Goal: Information Seeking & Learning: Check status

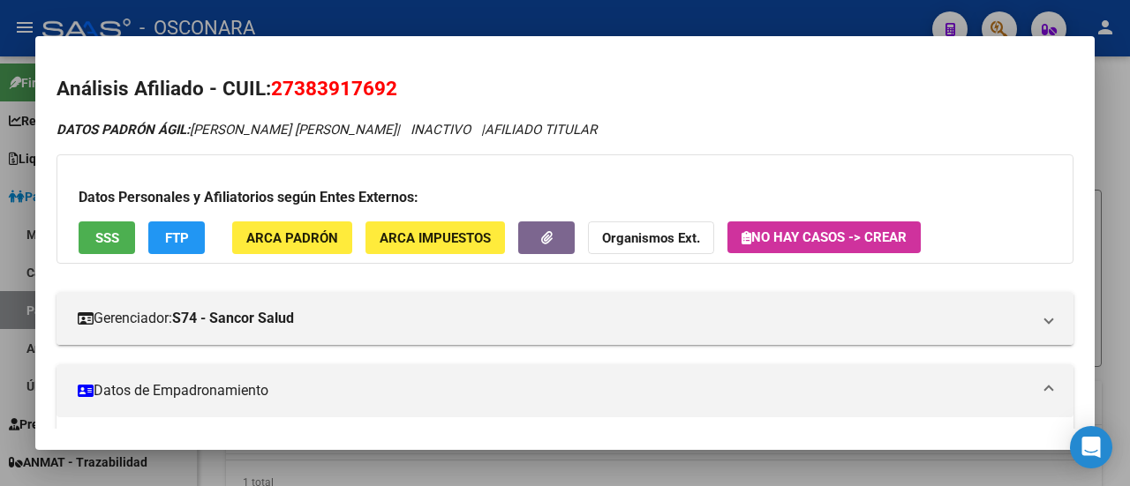
scroll to position [441, 0]
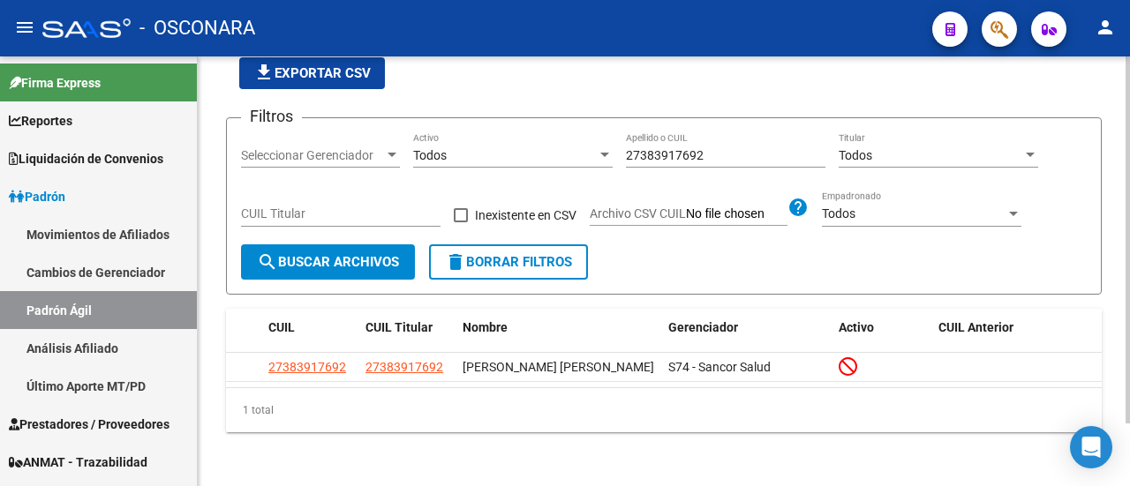
drag, startPoint x: 739, startPoint y: 162, endPoint x: 657, endPoint y: 163, distance: 82.1
click at [639, 165] on div "27383917692 Apellido o CUIL" at bounding box center [726, 149] width 200 height 35
drag, startPoint x: 712, startPoint y: 153, endPoint x: 576, endPoint y: 147, distance: 137.0
click at [576, 147] on div "Filtros Seleccionar Gerenciador Seleccionar Gerenciador Todos Activo 2738391769…" at bounding box center [664, 188] width 846 height 112
paste input "24363829"
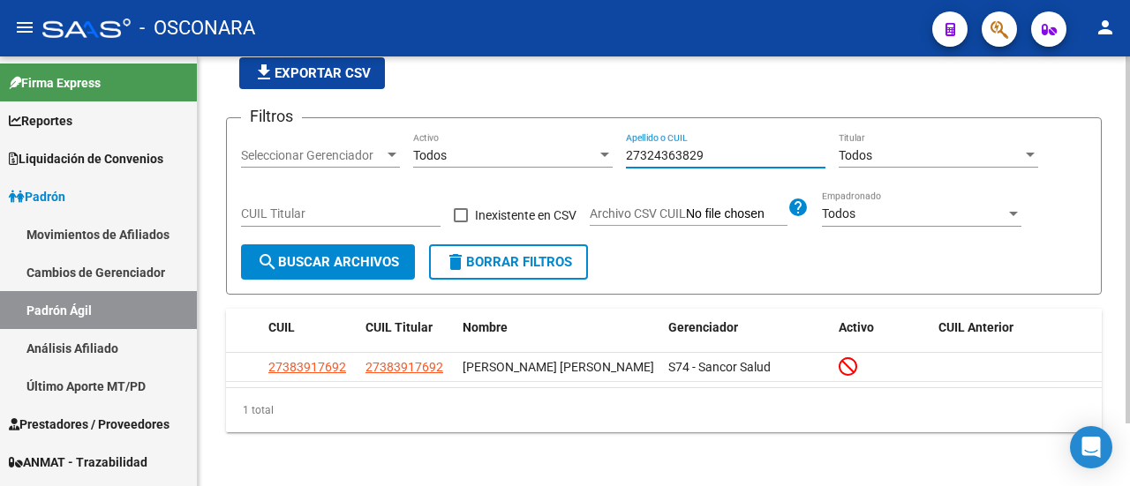
type input "27324363829"
click at [374, 260] on span "search Buscar Archivos" at bounding box center [328, 262] width 142 height 16
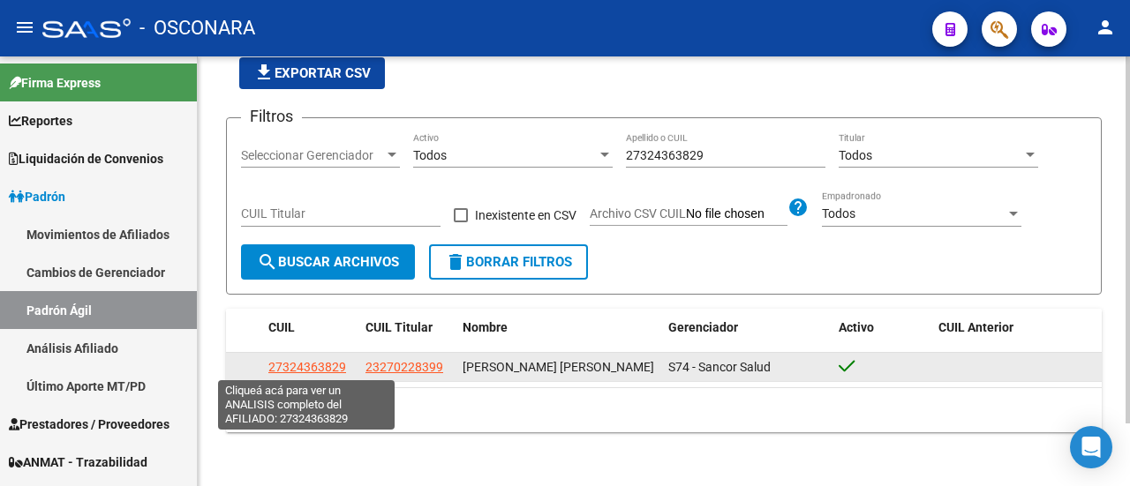
click at [293, 362] on span "27324363829" at bounding box center [307, 367] width 78 height 14
type textarea "27324363829"
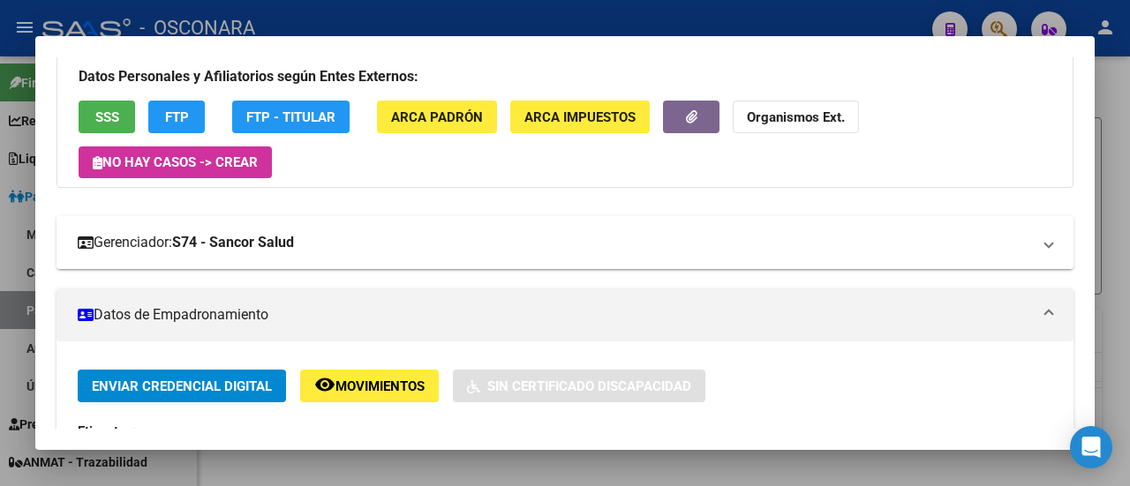
scroll to position [353, 0]
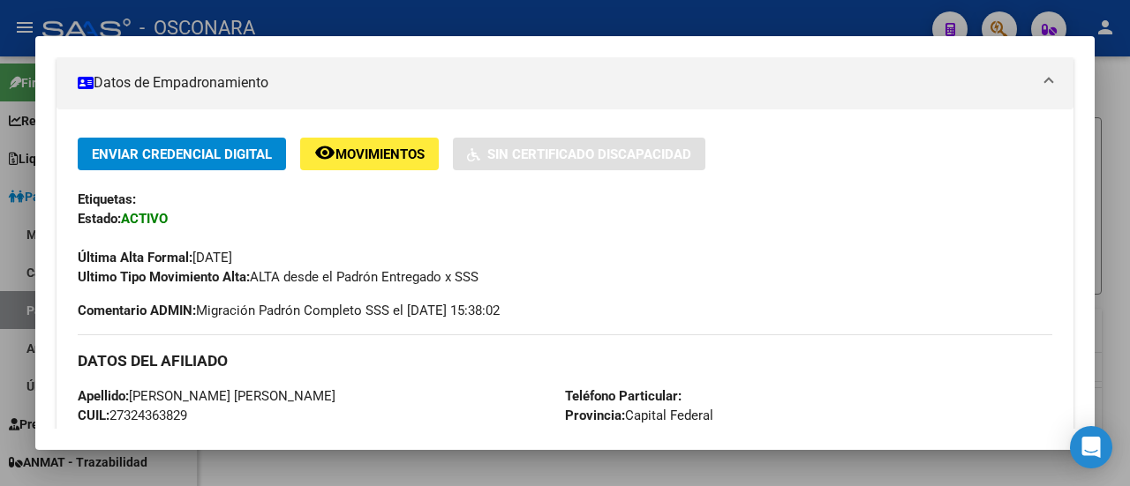
click at [360, 149] on span "Movimientos" at bounding box center [379, 155] width 89 height 16
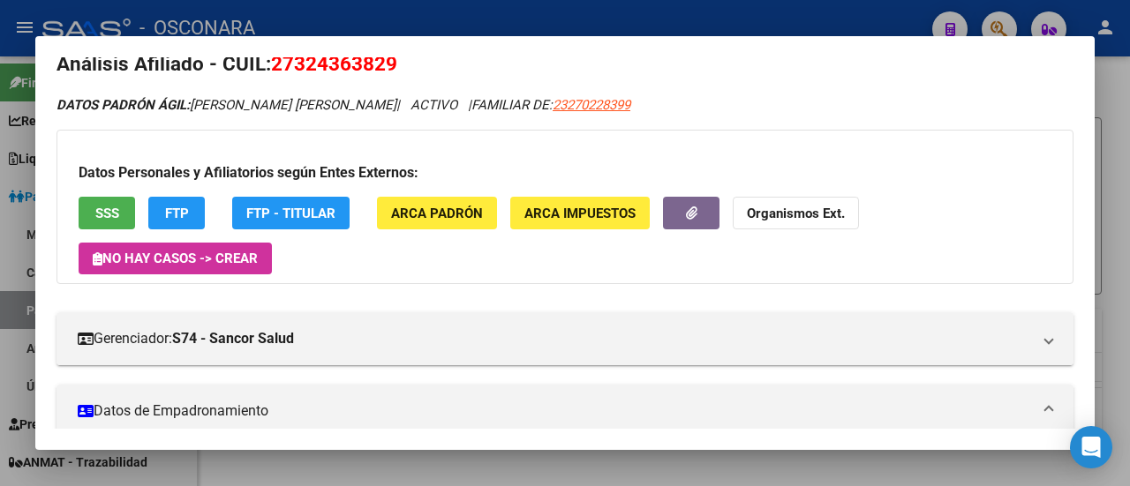
scroll to position [0, 0]
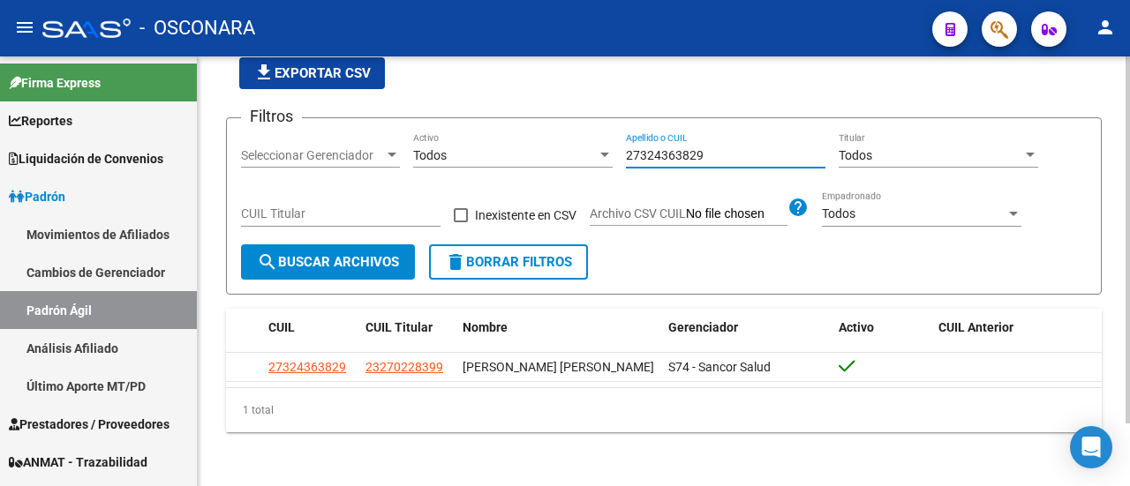
drag, startPoint x: 717, startPoint y: 159, endPoint x: 593, endPoint y: 163, distance: 123.7
click at [593, 163] on div "Filtros Seleccionar Gerenciador Seleccionar Gerenciador Todos Activo 2732436382…" at bounding box center [664, 188] width 846 height 112
paste input "3357736544"
type input "23357736544"
click at [353, 259] on span "search Buscar Archivos" at bounding box center [328, 262] width 142 height 16
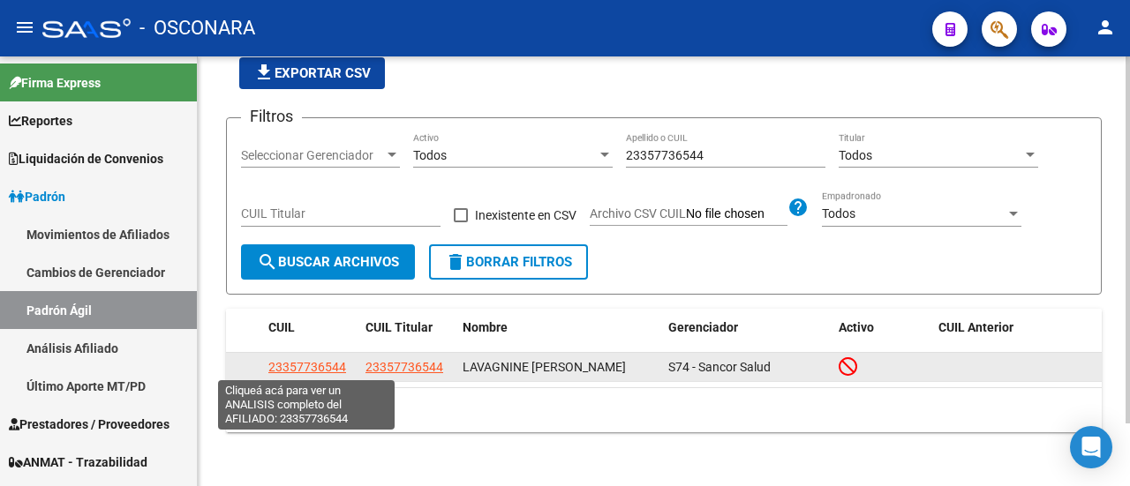
click at [293, 365] on span "23357736544" at bounding box center [307, 367] width 78 height 14
type textarea "23357736544"
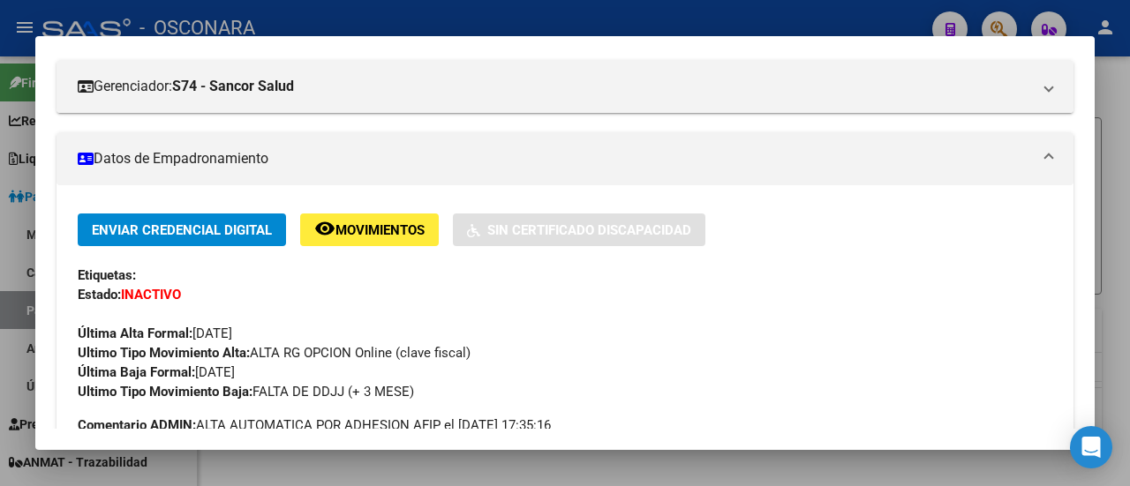
scroll to position [265, 0]
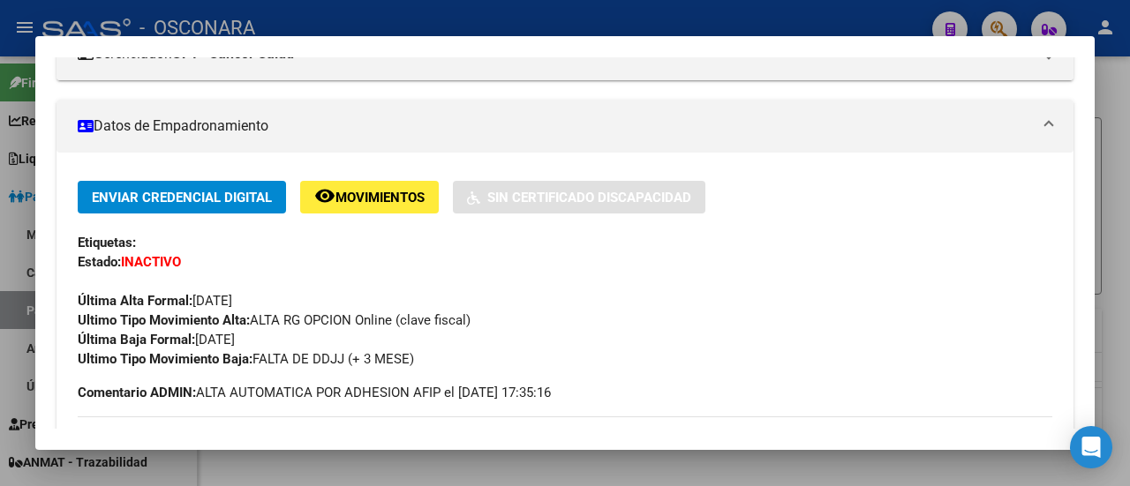
click at [365, 183] on button "remove_red_eye Movimientos" at bounding box center [369, 197] width 139 height 33
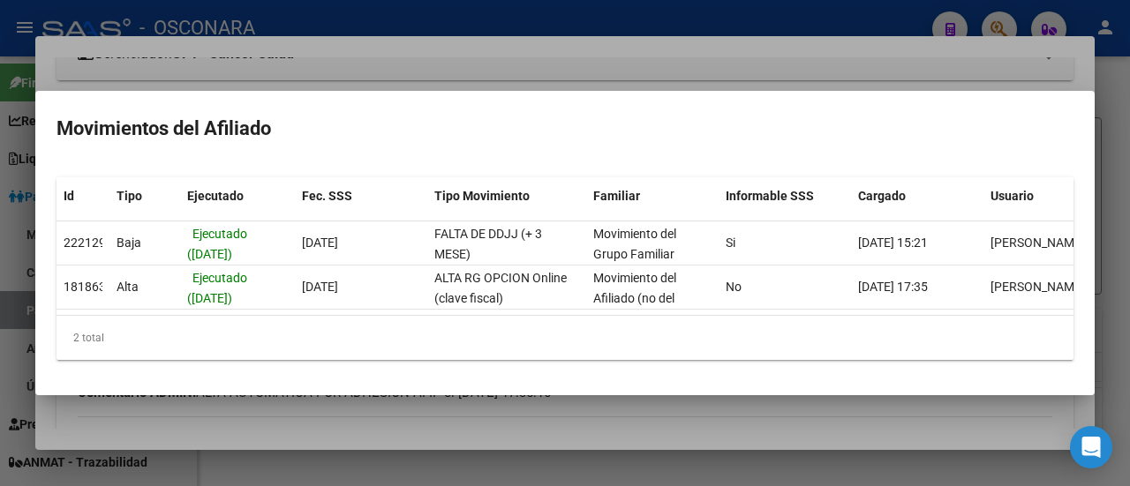
drag, startPoint x: 519, startPoint y: 306, endPoint x: 549, endPoint y: 304, distance: 30.1
click at [549, 304] on datatable-selection "222129 [GEOGRAPHIC_DATA] ([DATE]) [DATE] FALTA DE DDJJ (+ 3 MESE) Movimiento de…" at bounding box center [564, 305] width 1017 height 16
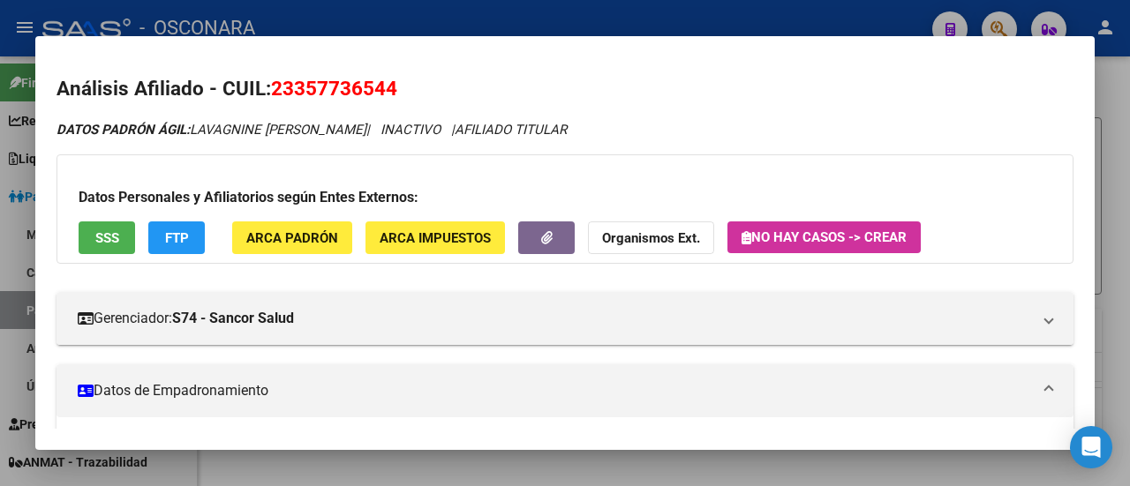
scroll to position [0, 0]
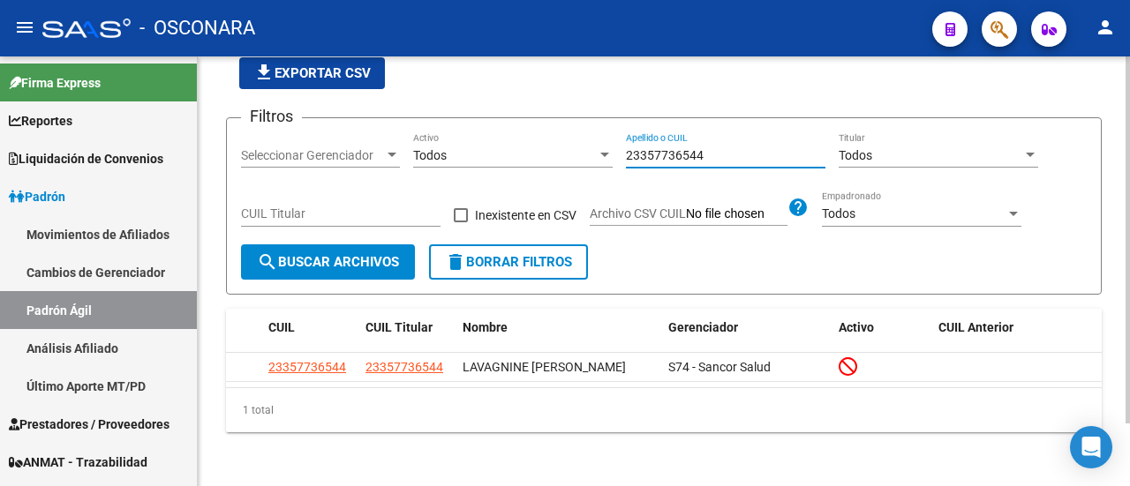
drag, startPoint x: 727, startPoint y: 155, endPoint x: 549, endPoint y: 161, distance: 177.5
click at [550, 161] on div "Filtros Seleccionar Gerenciador Seleccionar Gerenciador Todos Activo 2335773654…" at bounding box center [664, 188] width 846 height 112
paste input "7318580451"
type input "27318580451"
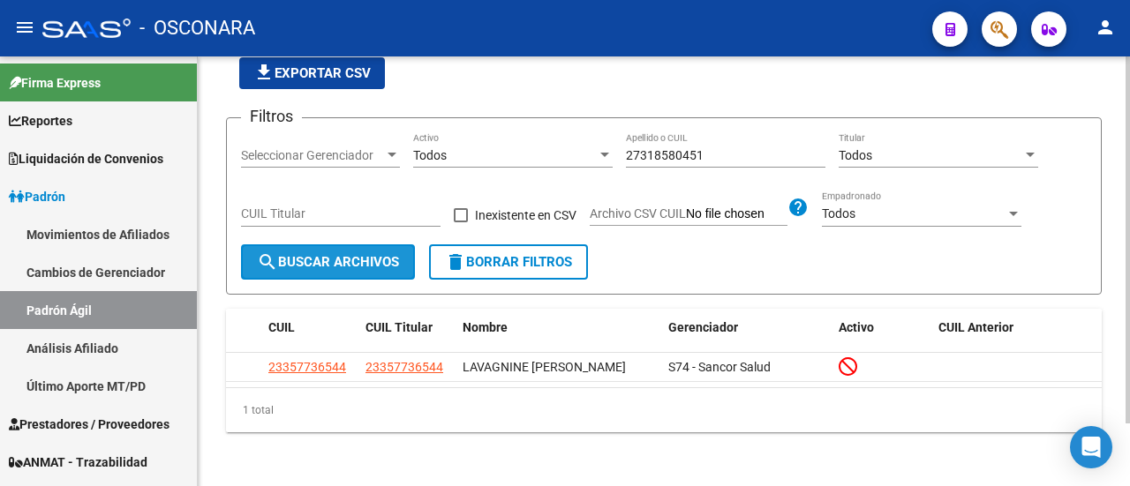
click at [380, 255] on span "search Buscar Archivos" at bounding box center [328, 262] width 142 height 16
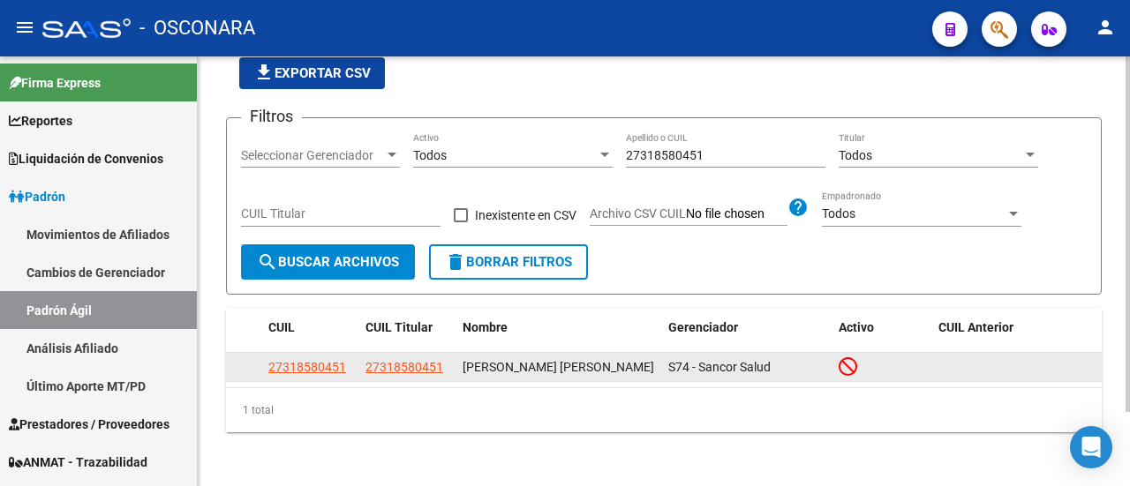
click at [316, 370] on span "27318580451" at bounding box center [307, 367] width 78 height 14
type textarea "27318580451"
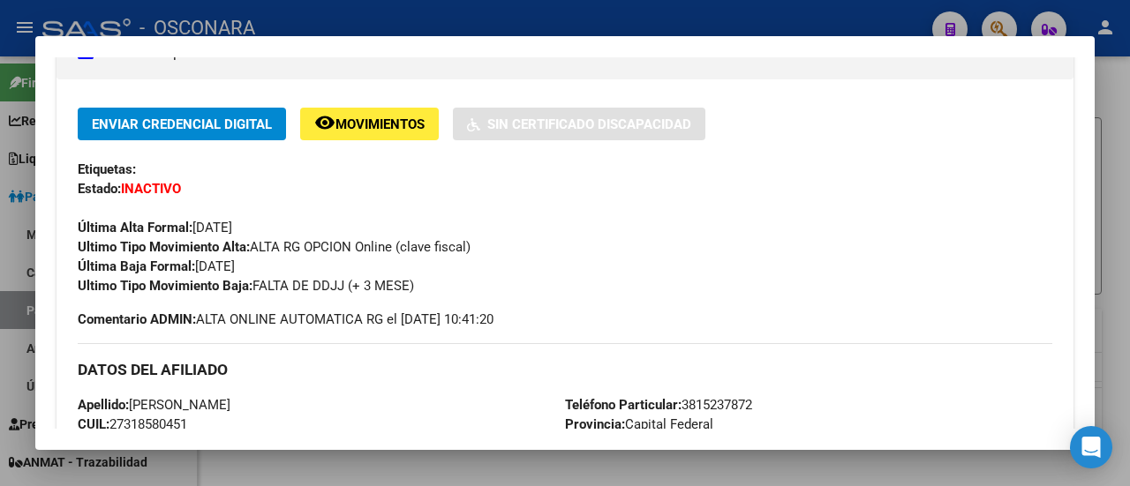
scroll to position [353, 0]
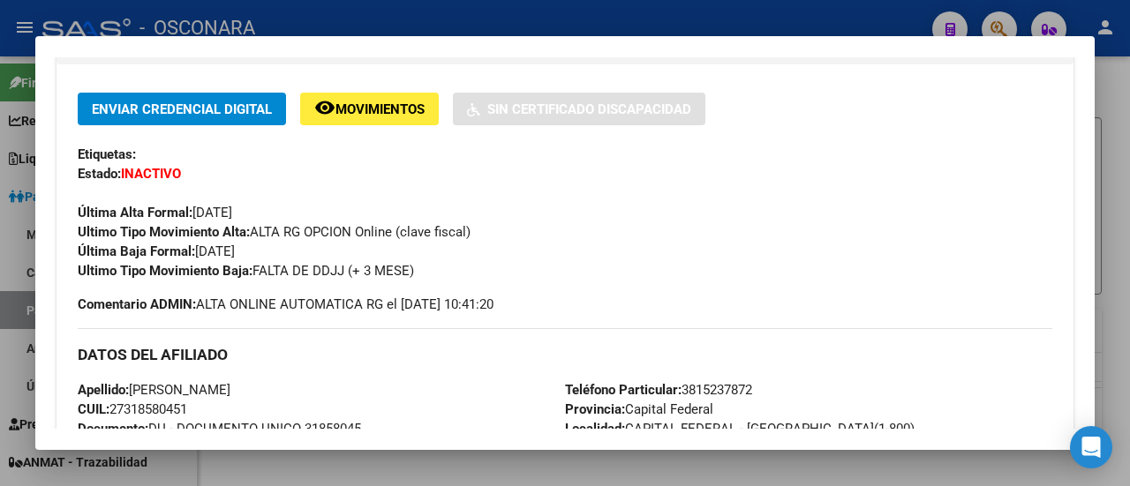
click at [344, 122] on button "remove_red_eye Movimientos" at bounding box center [369, 109] width 139 height 33
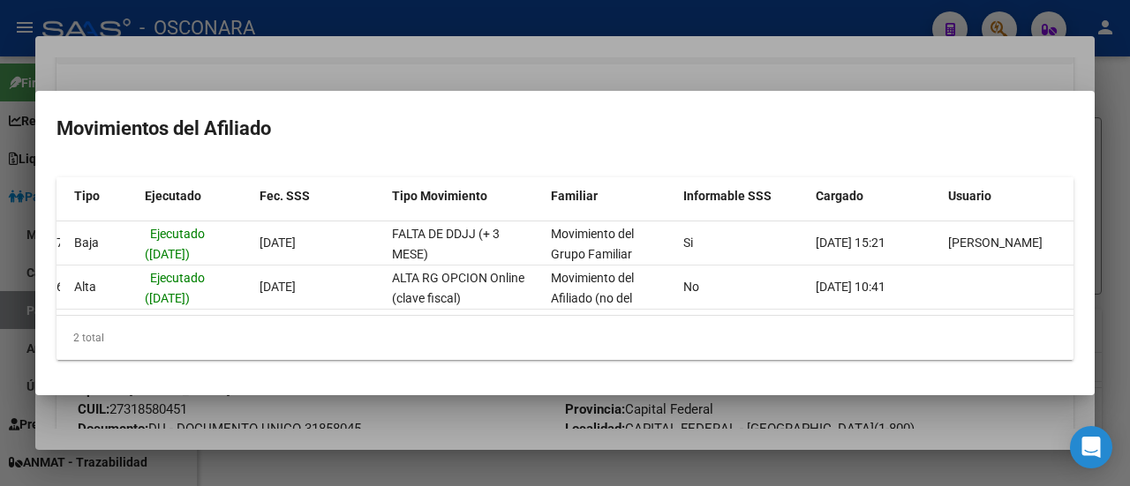
scroll to position [0, 0]
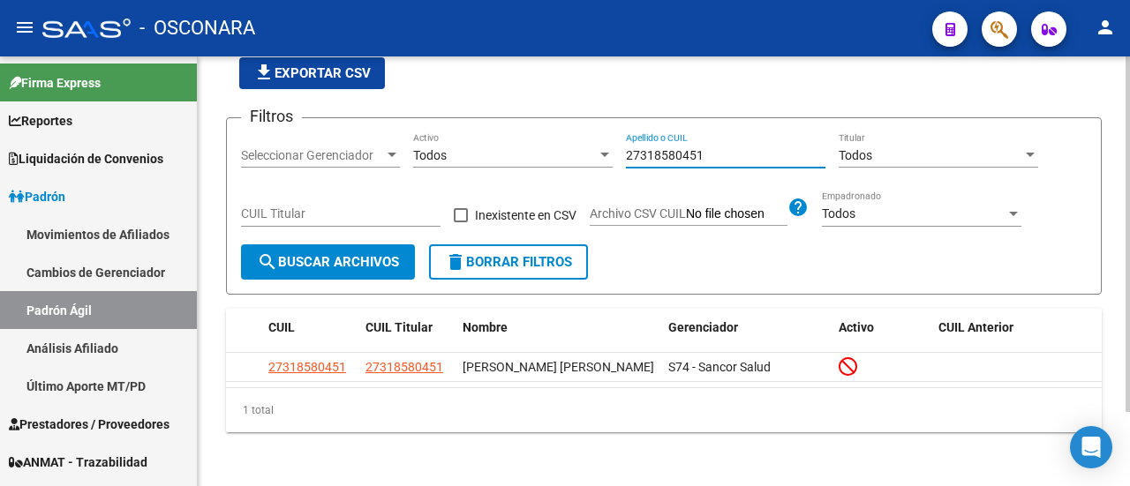
drag, startPoint x: 719, startPoint y: 156, endPoint x: 572, endPoint y: 160, distance: 147.5
click at [572, 160] on div "Filtros Seleccionar Gerenciador Seleccionar Gerenciador Todos Activo 2731858045…" at bounding box center [664, 188] width 846 height 112
paste input "88515088"
type input "27388515088"
click at [310, 260] on span "search Buscar Archivos" at bounding box center [328, 262] width 142 height 16
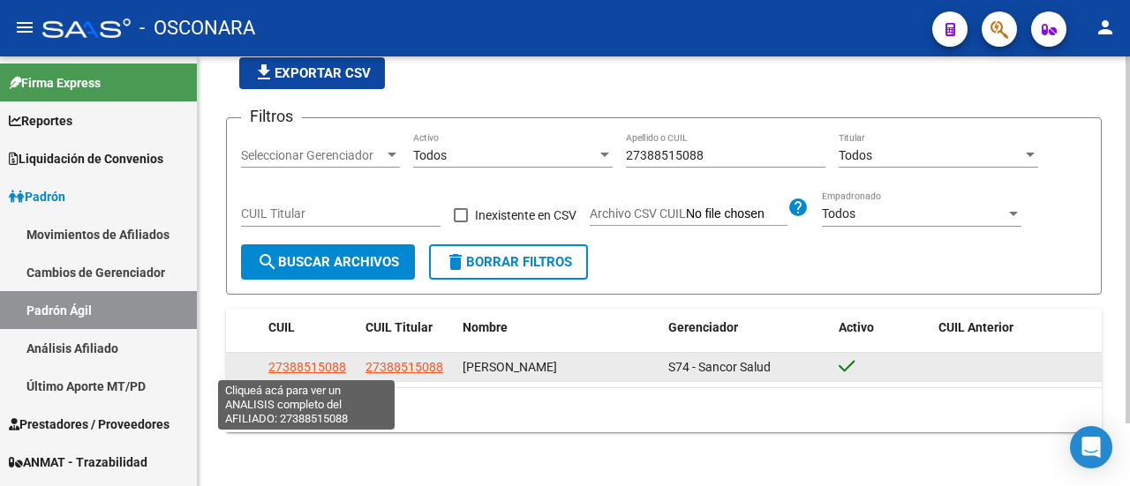
click at [290, 358] on app-link-go-to "27388515088" at bounding box center [307, 368] width 78 height 20
click at [290, 361] on span "27388515088" at bounding box center [307, 367] width 78 height 14
type textarea "27388515088"
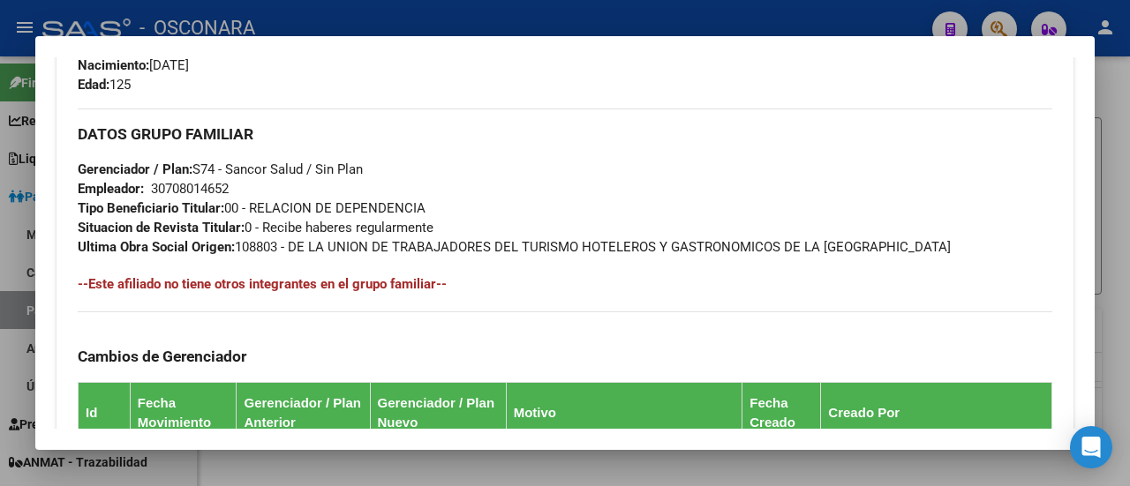
scroll to position [706, 0]
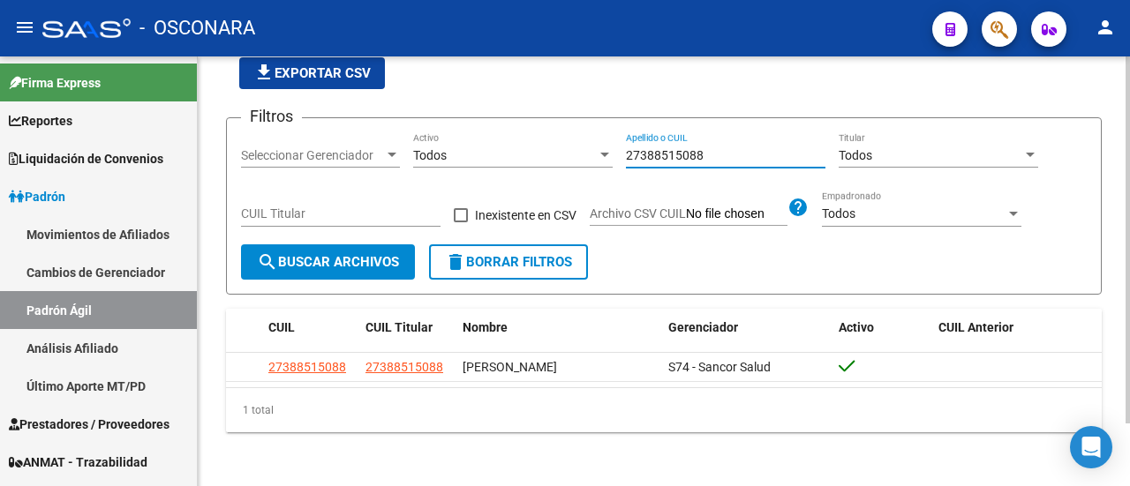
drag, startPoint x: 712, startPoint y: 151, endPoint x: 535, endPoint y: 139, distance: 177.0
click at [548, 134] on div "Filtros Seleccionar Gerenciador Seleccionar Gerenciador Todos Activo 2738851508…" at bounding box center [664, 188] width 846 height 112
paste input "400188616"
click at [369, 246] on button "search Buscar Archivos" at bounding box center [328, 262] width 174 height 35
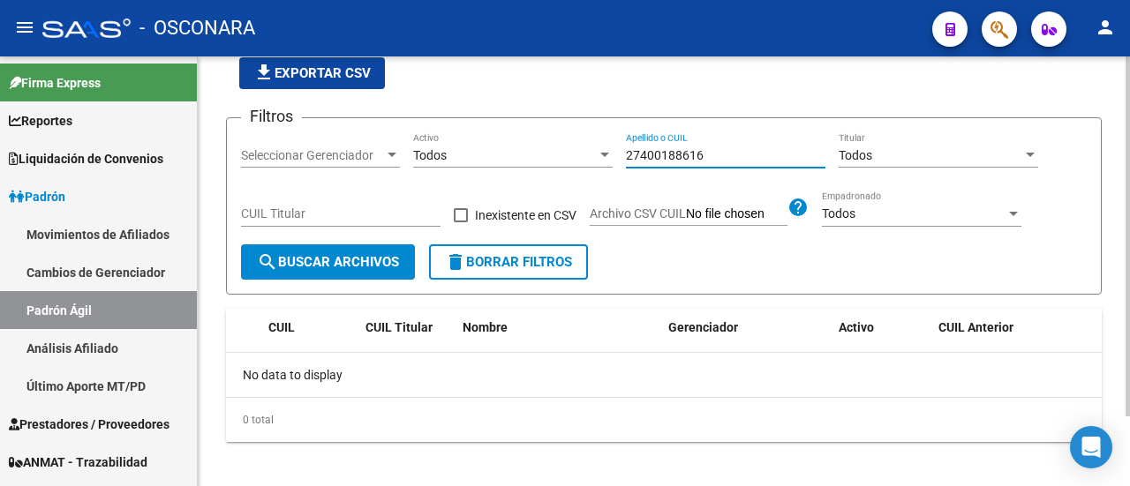
drag, startPoint x: 745, startPoint y: 157, endPoint x: 447, endPoint y: 140, distance: 298.8
click at [447, 140] on div "Filtros Seleccionar Gerenciador Seleccionar Gerenciador Todos Activo 2740018861…" at bounding box center [664, 188] width 846 height 112
paste input "0278201938"
type input "20278201938"
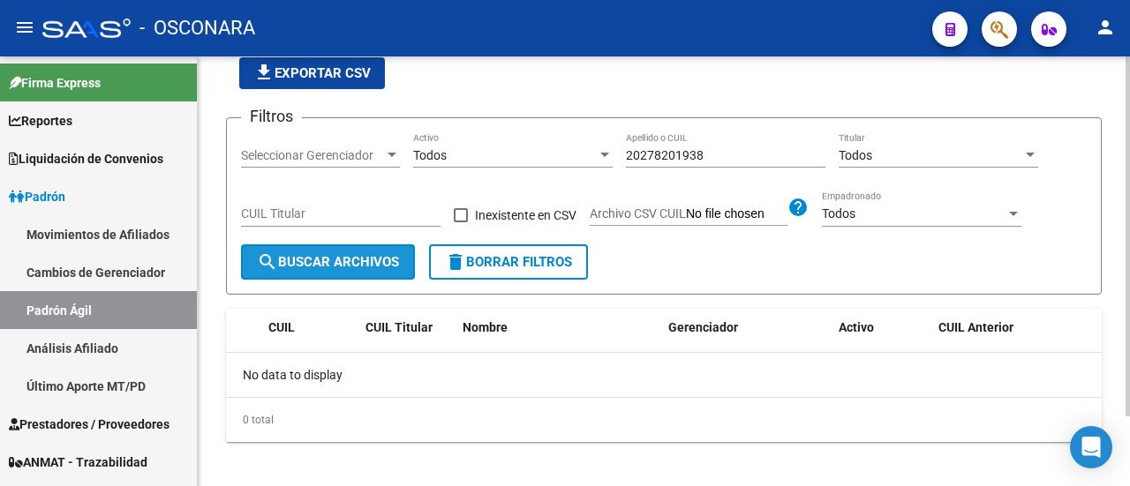
click at [281, 264] on span "search Buscar Archivos" at bounding box center [328, 262] width 142 height 16
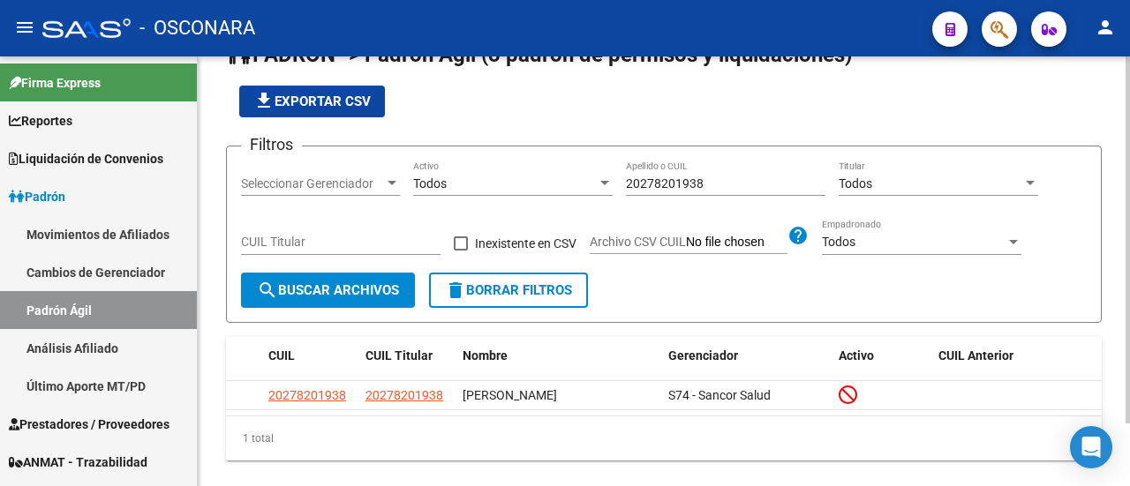
scroll to position [72, 0]
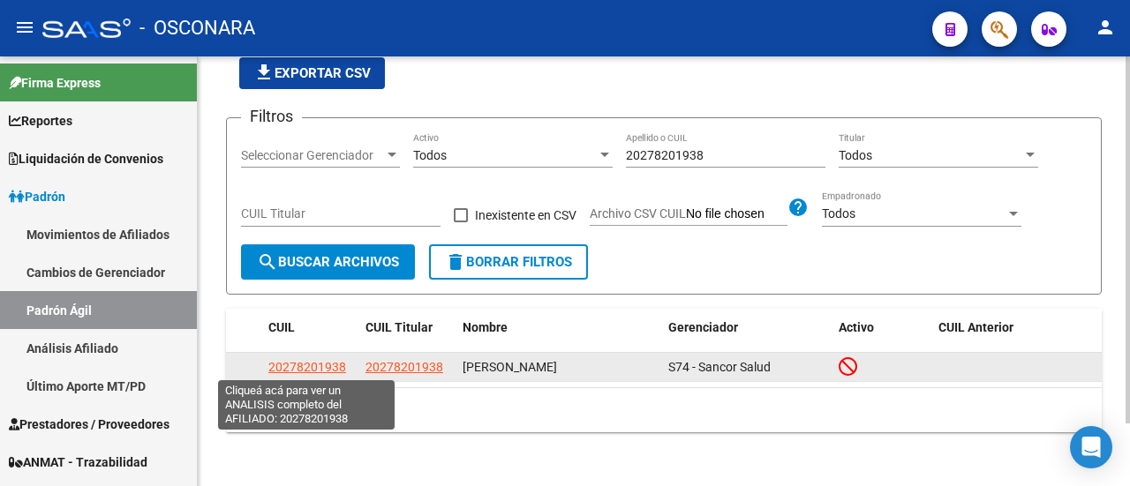
click at [335, 365] on span "20278201938" at bounding box center [307, 367] width 78 height 14
type textarea "20278201938"
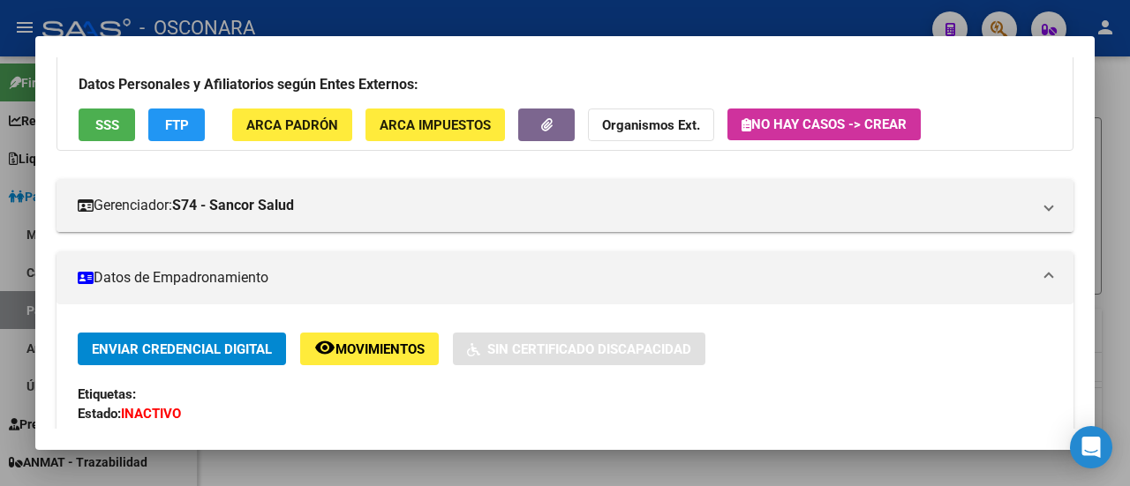
scroll to position [177, 0]
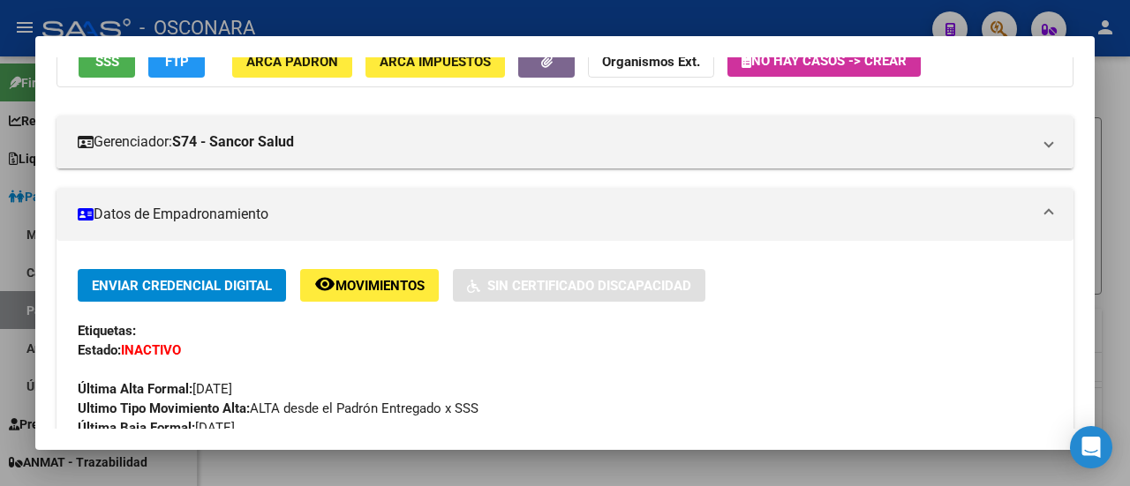
click at [394, 290] on span "Movimientos" at bounding box center [379, 286] width 89 height 16
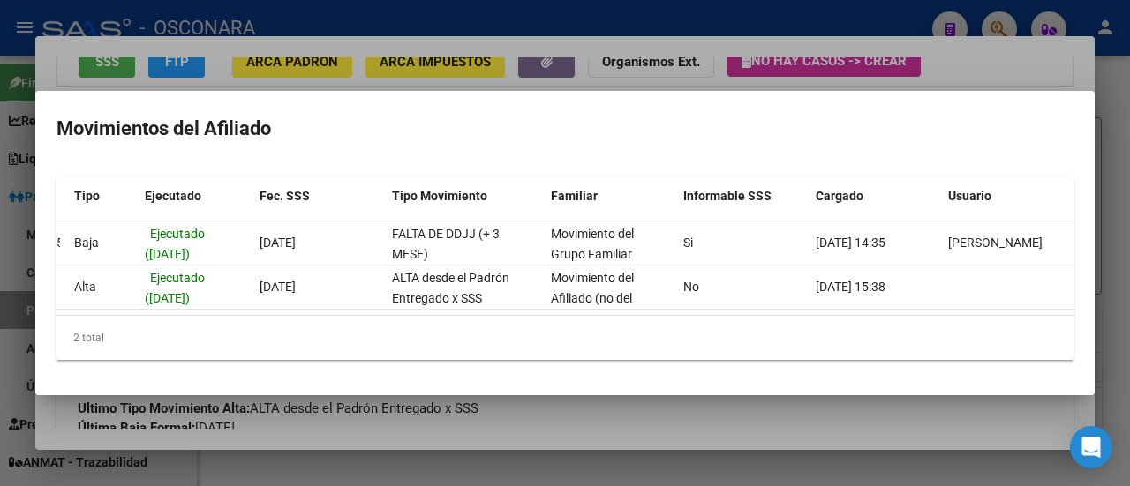
scroll to position [0, 0]
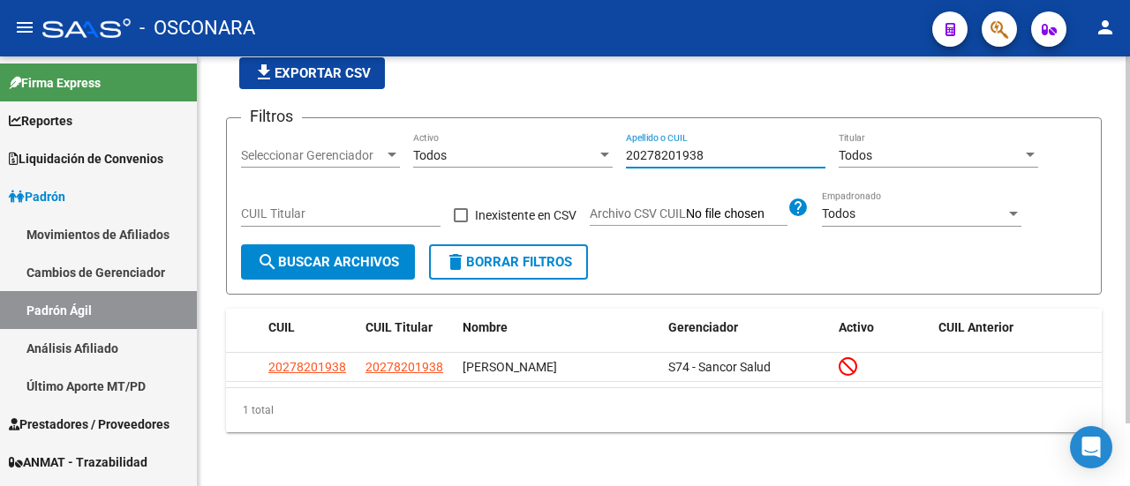
drag, startPoint x: 723, startPoint y: 156, endPoint x: 557, endPoint y: 165, distance: 166.2
click at [557, 165] on div "Filtros Seleccionar Gerenciador Seleccionar Gerenciador Todos Activo 2027820193…" at bounding box center [664, 188] width 846 height 112
paste input "3886746"
type input "20273886746"
click at [380, 257] on span "search Buscar Archivos" at bounding box center [328, 262] width 142 height 16
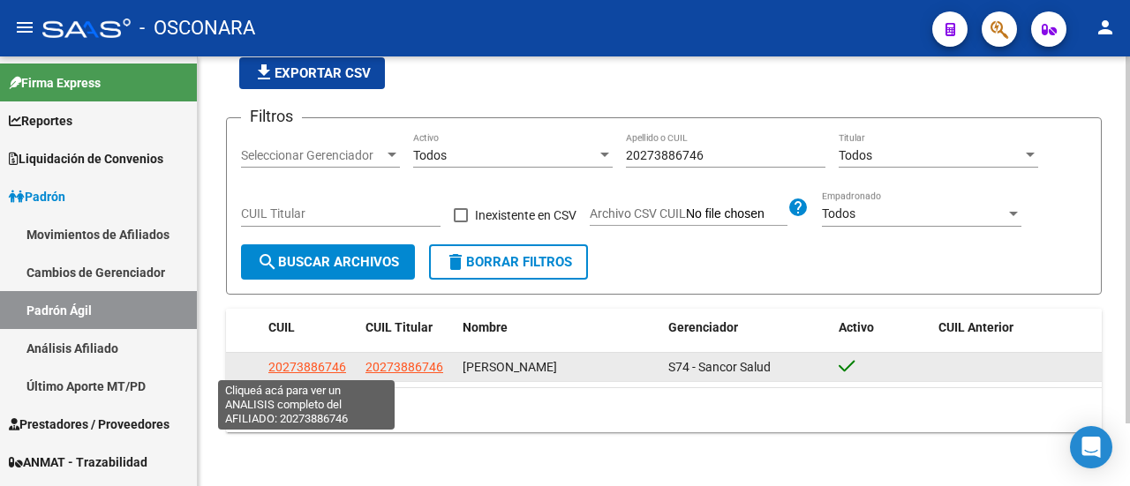
click at [323, 365] on span "20273886746" at bounding box center [307, 367] width 78 height 14
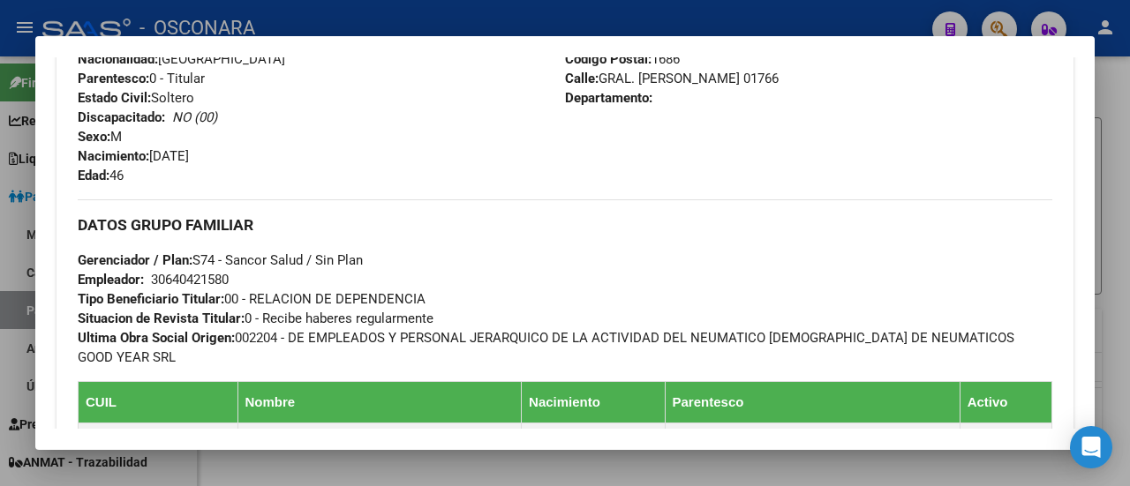
scroll to position [883, 0]
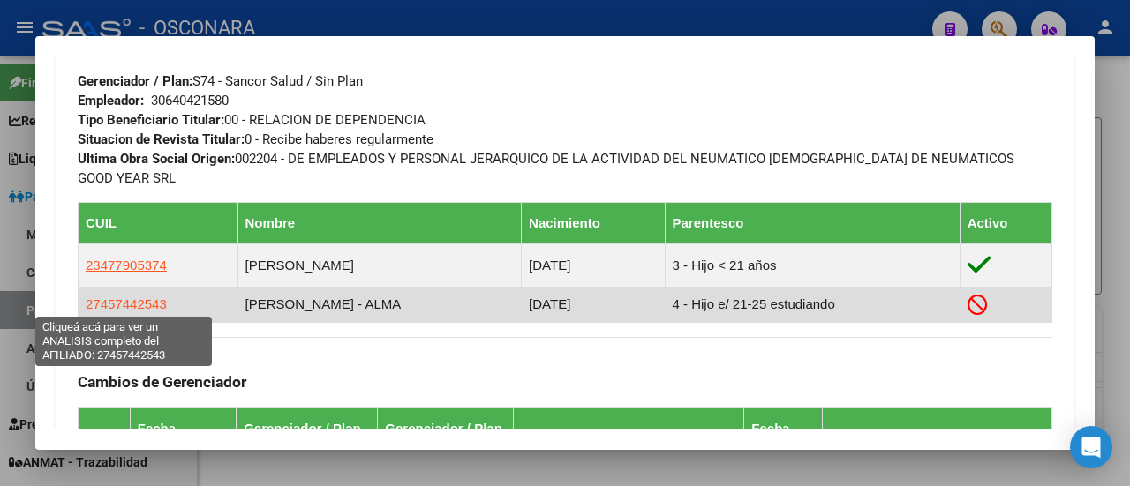
click at [141, 305] on span "27457442543" at bounding box center [126, 304] width 81 height 15
type textarea "27457442543"
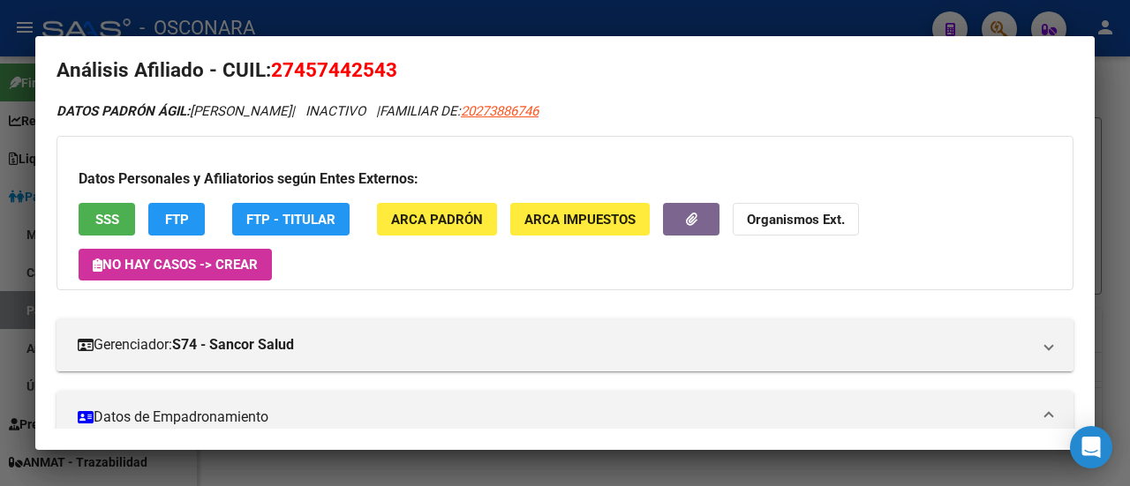
scroll to position [0, 0]
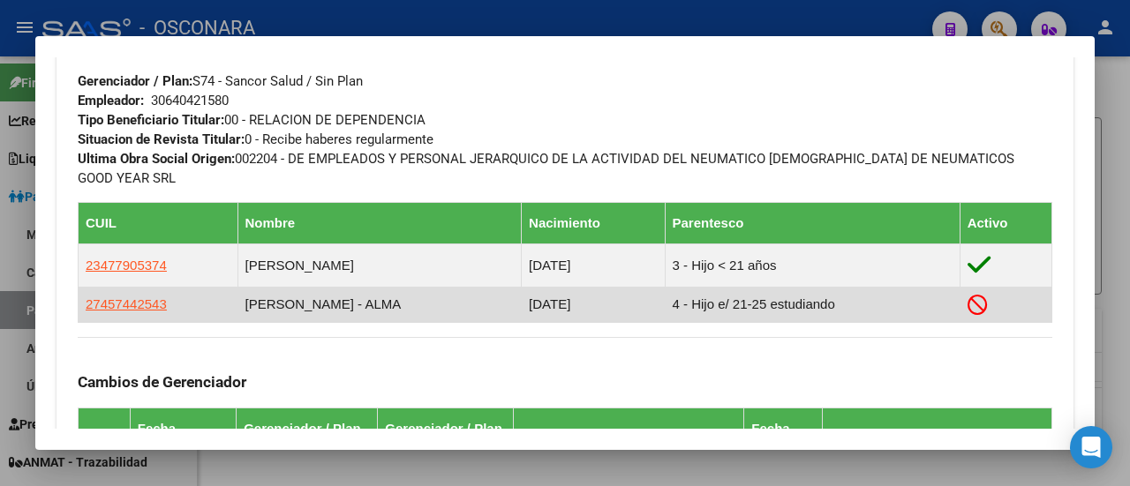
click at [970, 308] on icon at bounding box center [978, 305] width 20 height 20
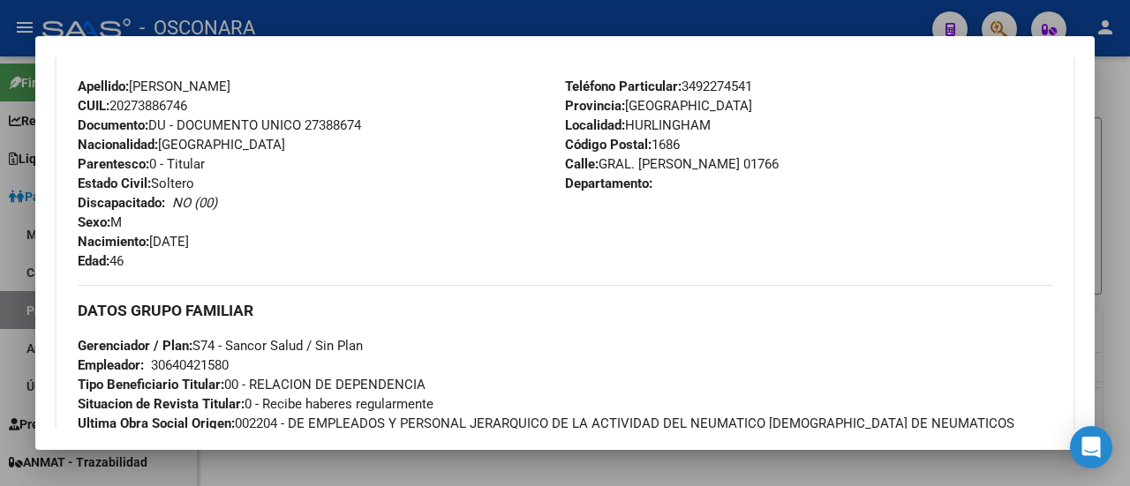
scroll to position [794, 0]
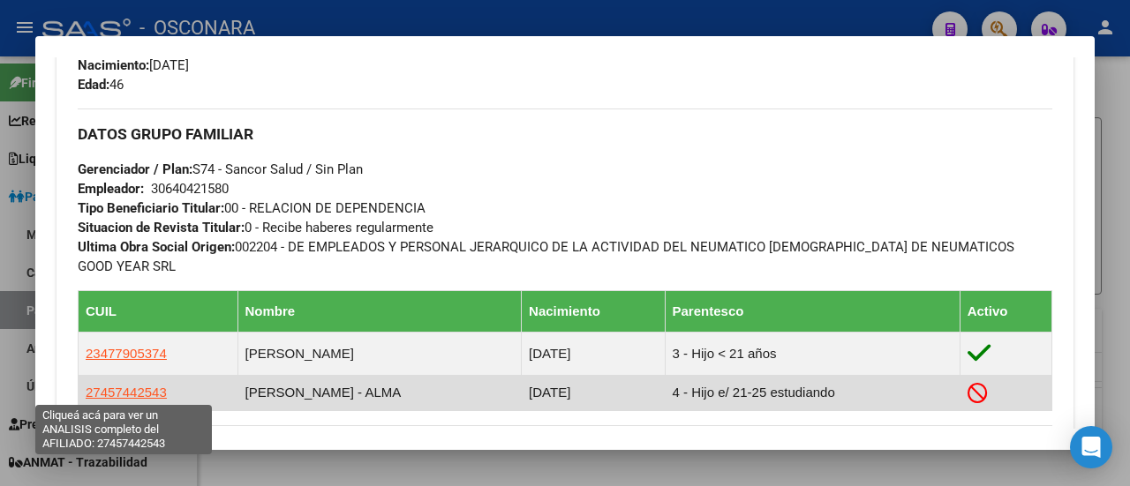
click at [123, 388] on span "27457442543" at bounding box center [126, 392] width 81 height 15
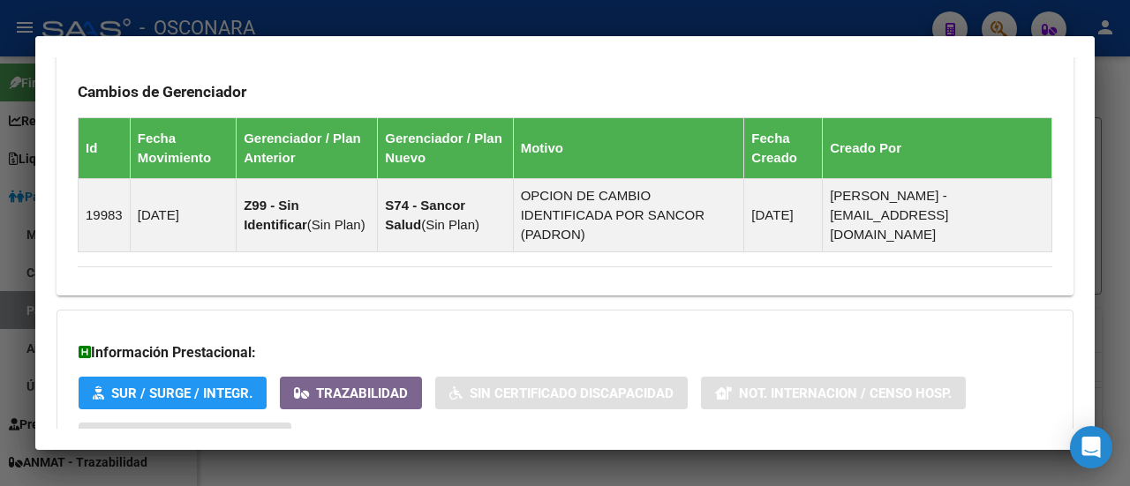
scroll to position [1324, 0]
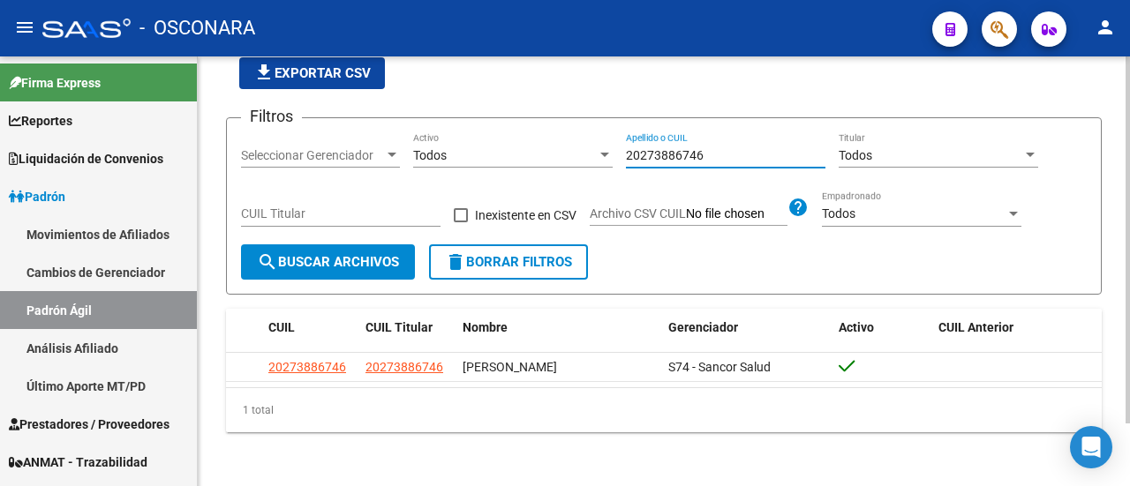
drag, startPoint x: 701, startPoint y: 160, endPoint x: 588, endPoint y: 169, distance: 113.3
click at [588, 169] on div "Filtros Seleccionar Gerenciador Seleccionar Gerenciador Todos Activo 2027388674…" at bounding box center [664, 188] width 846 height 112
paste input "318288969"
type input "20318288969"
click at [358, 260] on span "search Buscar Archivos" at bounding box center [328, 262] width 142 height 16
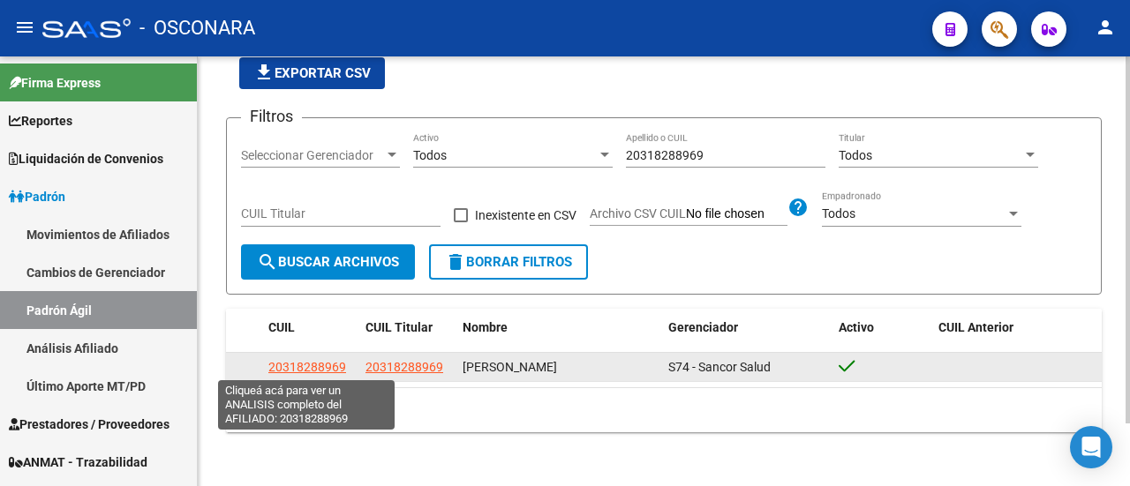
click at [319, 360] on span "20318288969" at bounding box center [307, 367] width 78 height 14
type textarea "20318288969"
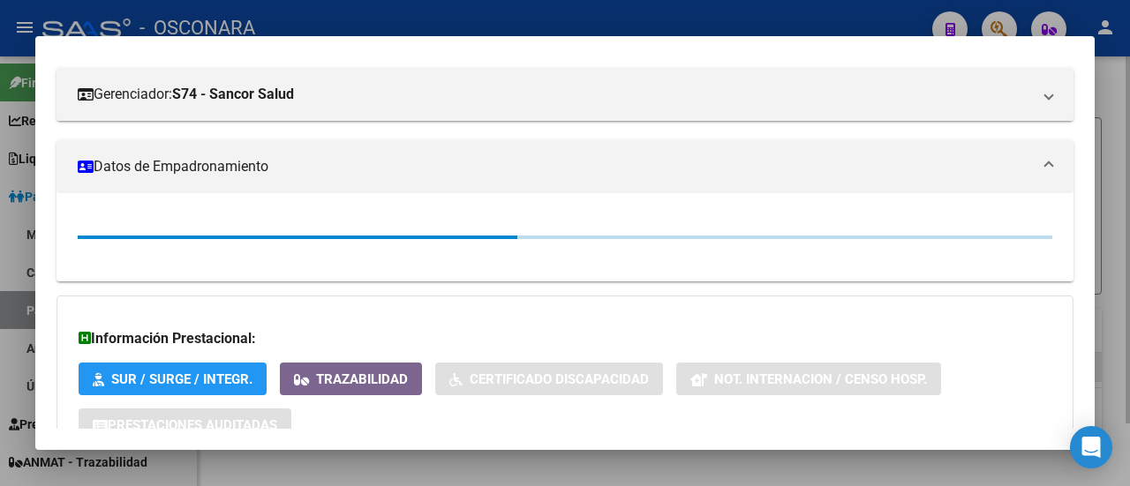
click at [319, 360] on div "DATOS PADRÓN ÁGIL: [PERSON_NAME] | ACTIVO | AFILIADO TITULAR Datos Personales y…" at bounding box center [564, 218] width 1017 height 644
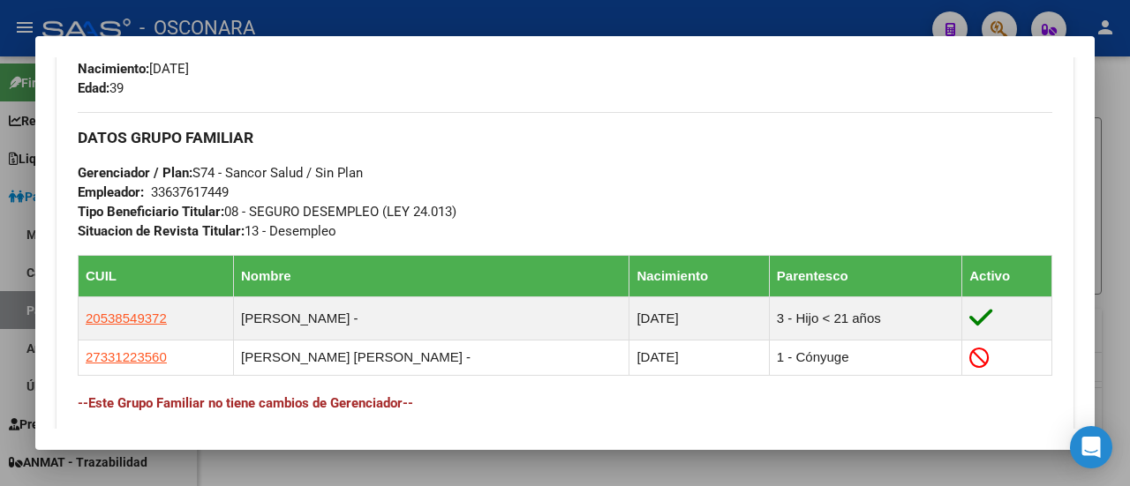
scroll to position [794, 0]
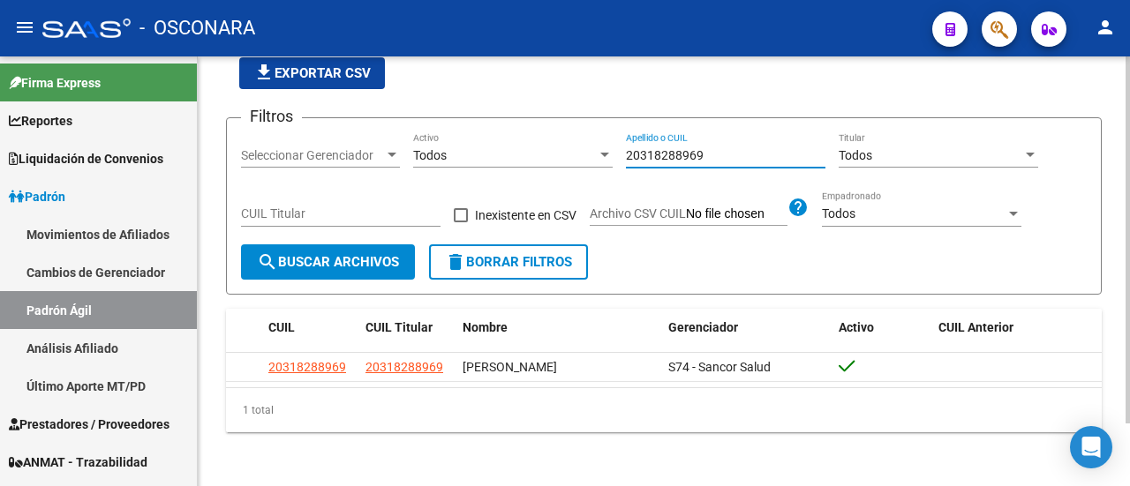
drag, startPoint x: 701, startPoint y: 152, endPoint x: 553, endPoint y: 154, distance: 148.3
click at [553, 154] on div "Filtros Seleccionar Gerenciador Seleccionar Gerenciador Todos Activo 2031828896…" at bounding box center [664, 188] width 846 height 112
paste input
click at [380, 260] on span "search Buscar Archivos" at bounding box center [328, 262] width 142 height 16
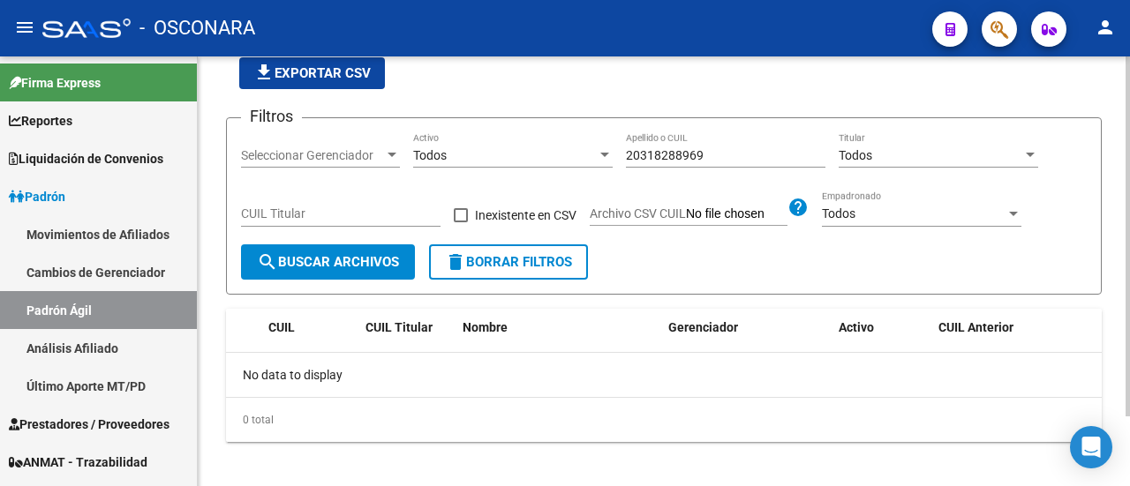
click at [734, 151] on input "20318288969" at bounding box center [726, 155] width 200 height 15
type input "20318288969"
click at [318, 263] on span "search Buscar Archivos" at bounding box center [328, 262] width 142 height 16
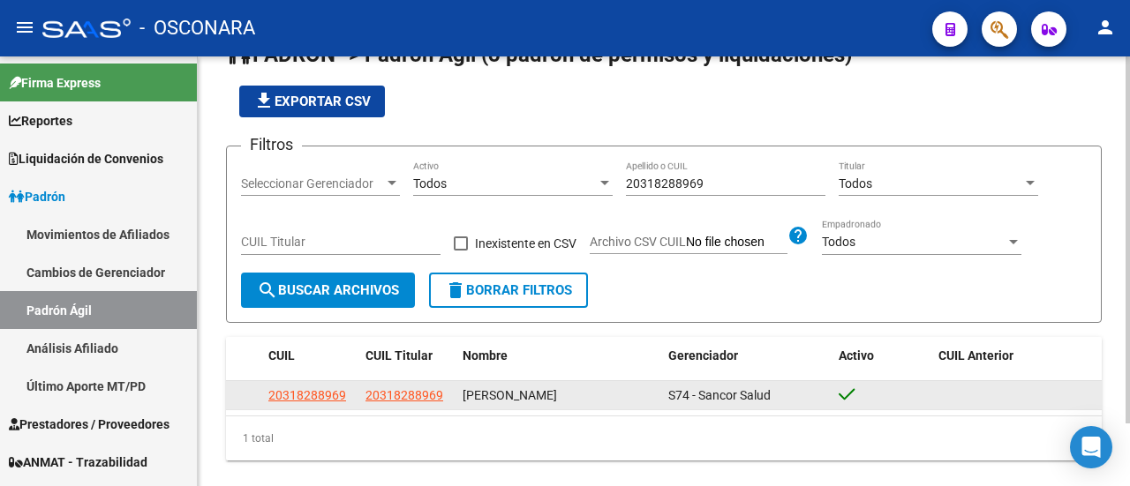
scroll to position [72, 0]
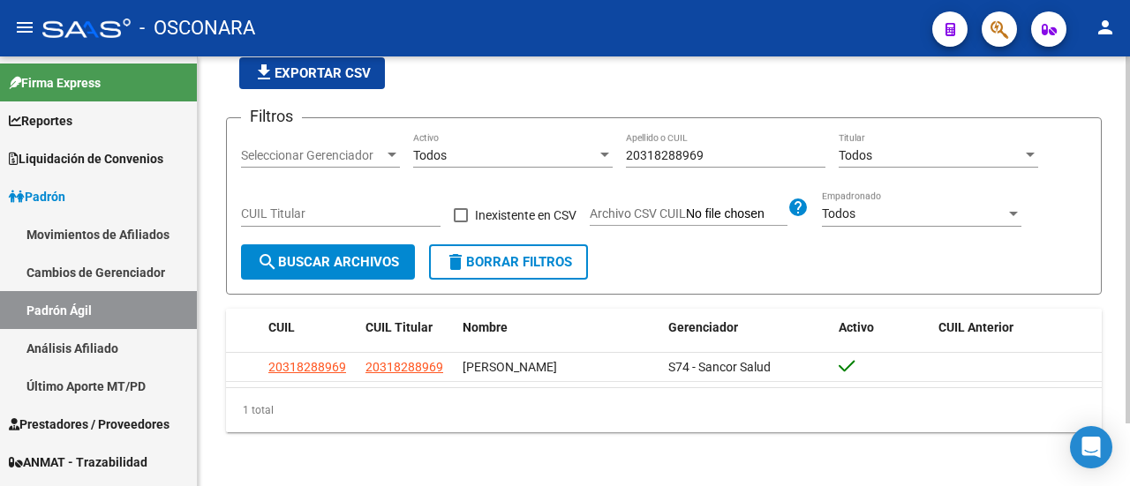
click at [314, 350] on datatable-header "CUIL CUIL Titular Nombre Gerenciador Activo CUIL Anterior" at bounding box center [664, 331] width 876 height 44
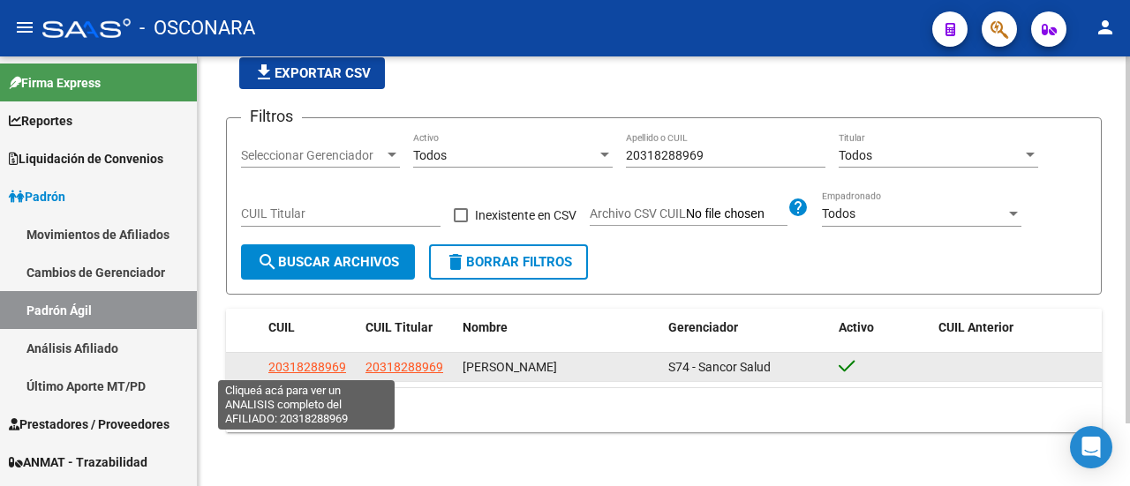
click at [307, 360] on span "20318288969" at bounding box center [307, 367] width 78 height 14
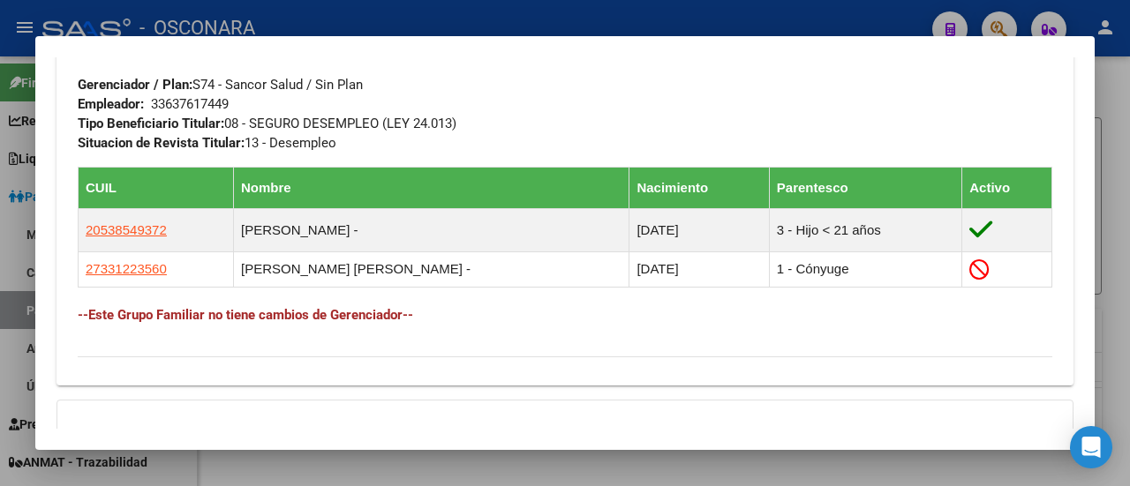
scroll to position [883, 0]
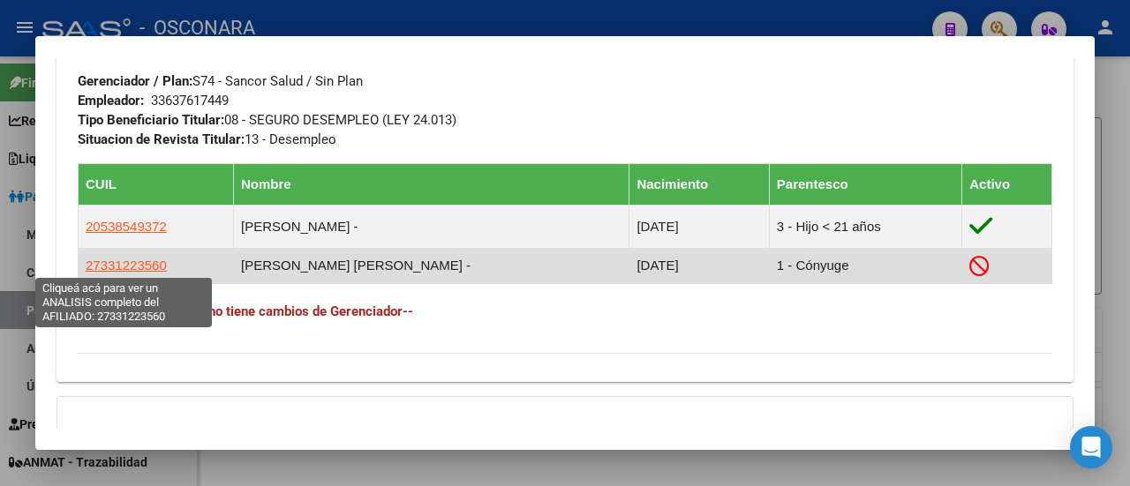
click at [124, 258] on span "27331223560" at bounding box center [126, 265] width 81 height 15
type textarea "27331223560"
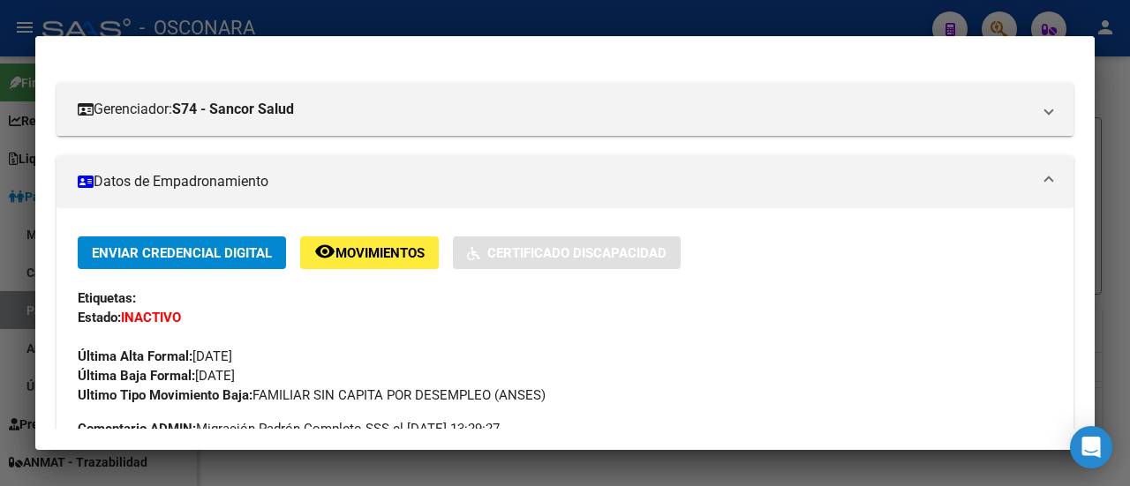
scroll to position [265, 0]
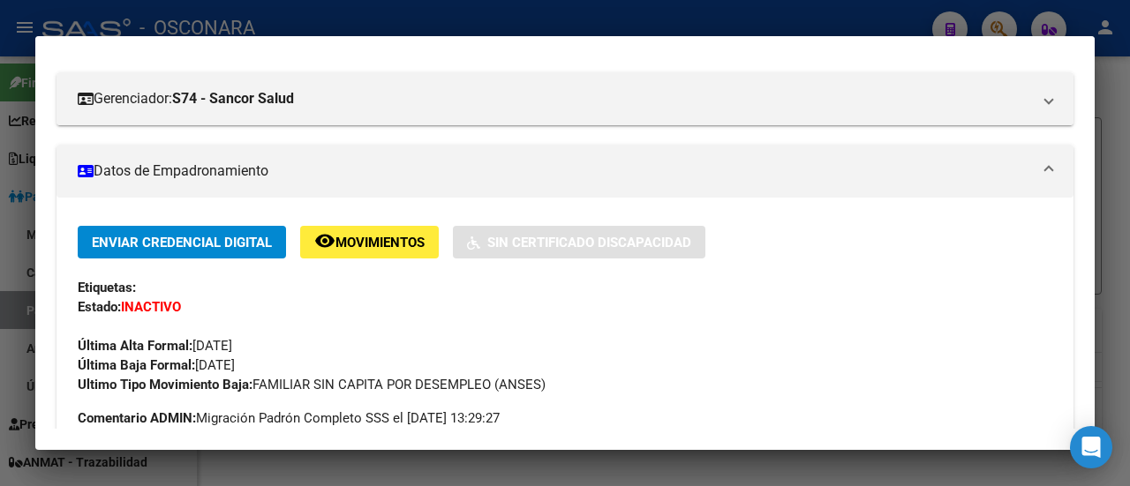
click at [346, 227] on button "remove_red_eye Movimientos" at bounding box center [369, 242] width 139 height 33
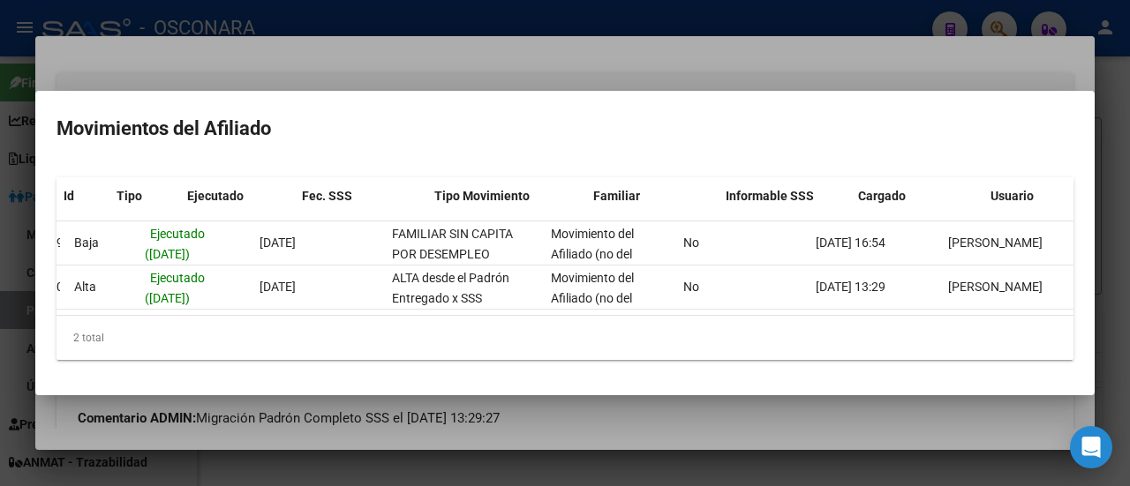
scroll to position [0, 0]
